Goal: Share content: Share content

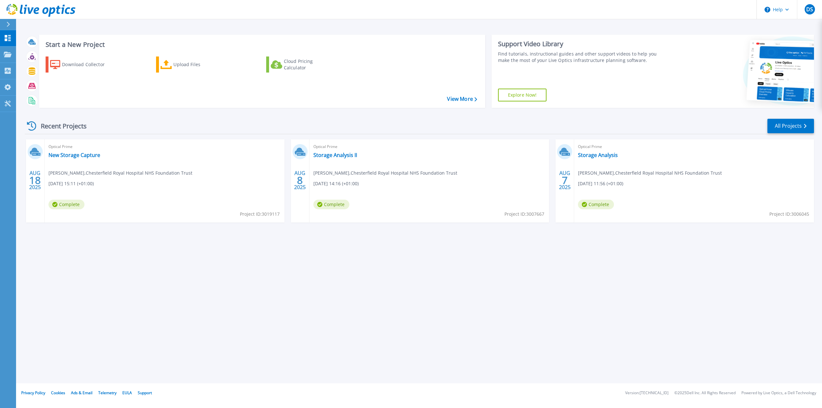
click at [120, 161] on div "Optical Prime New Storage Capture David Sawyer , Chesterfield Royal Hospital NH…" at bounding box center [165, 180] width 240 height 83
click at [66, 158] on link "New Storage Capture" at bounding box center [74, 155] width 52 height 6
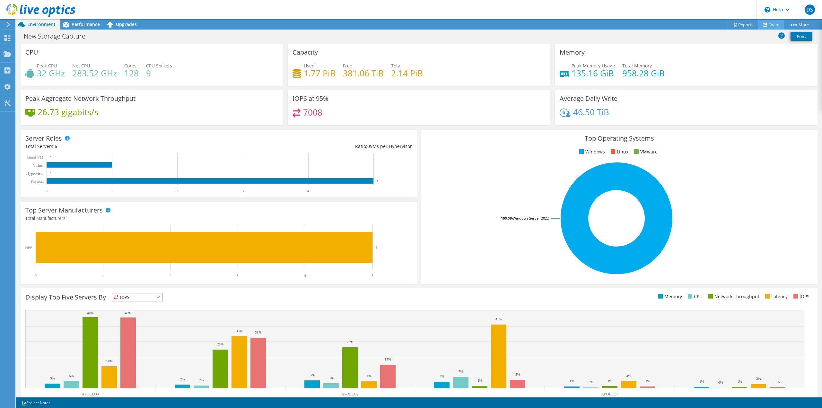
click at [775, 24] on link "Share" at bounding box center [771, 25] width 26 height 10
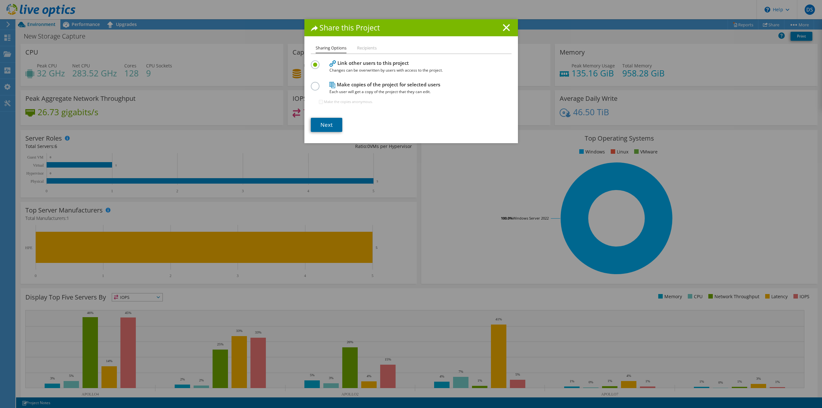
click at [321, 128] on link "Next" at bounding box center [326, 125] width 31 height 14
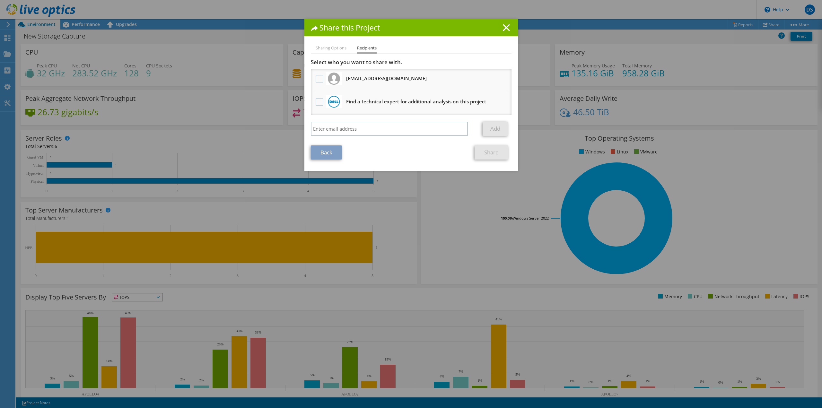
click at [364, 102] on h3 "Find a technical expert for additional analysis on this project" at bounding box center [416, 101] width 140 height 10
click at [319, 103] on label at bounding box center [320, 102] width 9 height 8
click at [0, 0] on input "checkbox" at bounding box center [0, 0] width 0 height 0
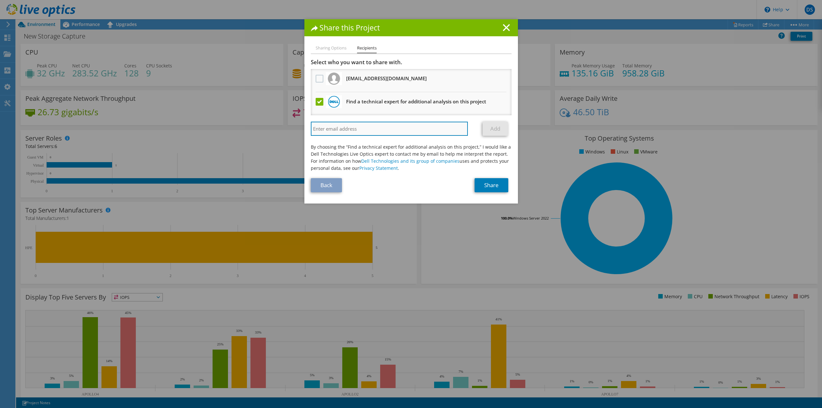
click at [330, 126] on input "search" at bounding box center [389, 129] width 157 height 14
paste input "[PERSON_NAME][EMAIL_ADDRESS][PERSON_NAME][DOMAIN_NAME]"
type input "[PERSON_NAME][EMAIL_ADDRESS][PERSON_NAME][DOMAIN_NAME]"
click at [492, 128] on link "Add" at bounding box center [495, 129] width 25 height 14
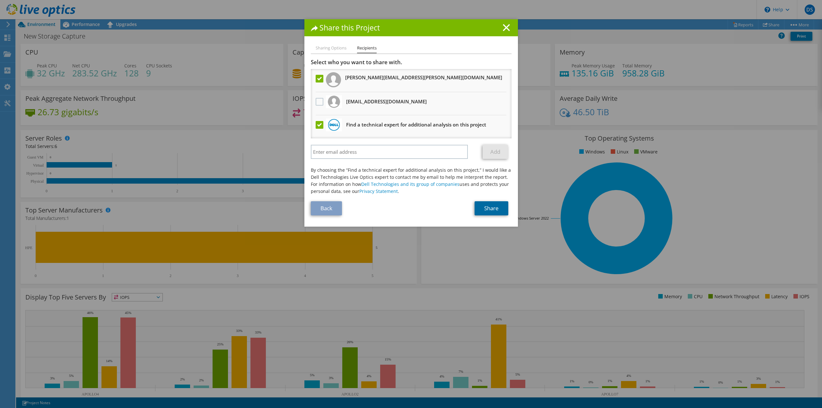
click at [482, 208] on link "Share" at bounding box center [492, 208] width 34 height 14
click at [316, 127] on label at bounding box center [320, 125] width 9 height 8
click at [0, 0] on input "checkbox" at bounding box center [0, 0] width 0 height 0
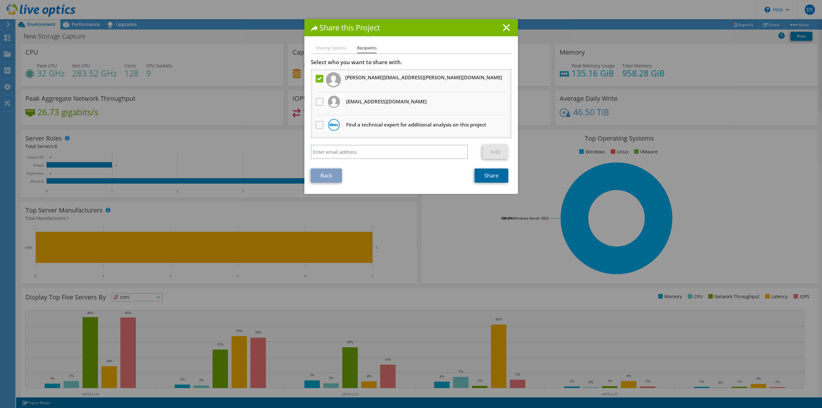
click at [487, 174] on link "Share" at bounding box center [492, 176] width 34 height 14
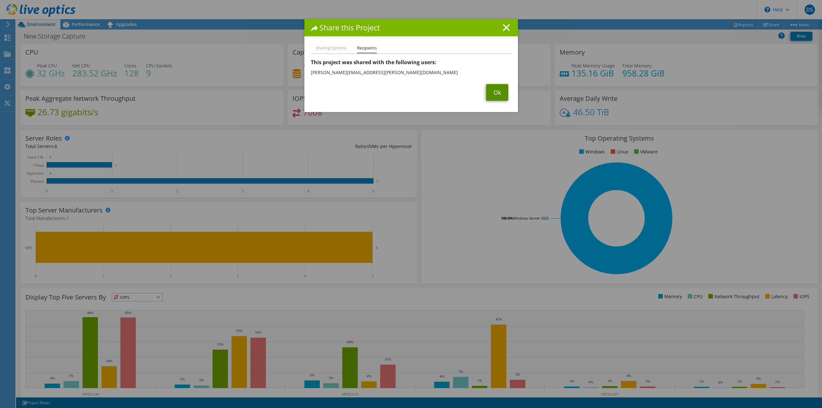
click at [491, 92] on link "Ok" at bounding box center [497, 92] width 22 height 17
